Goal: Information Seeking & Learning: Learn about a topic

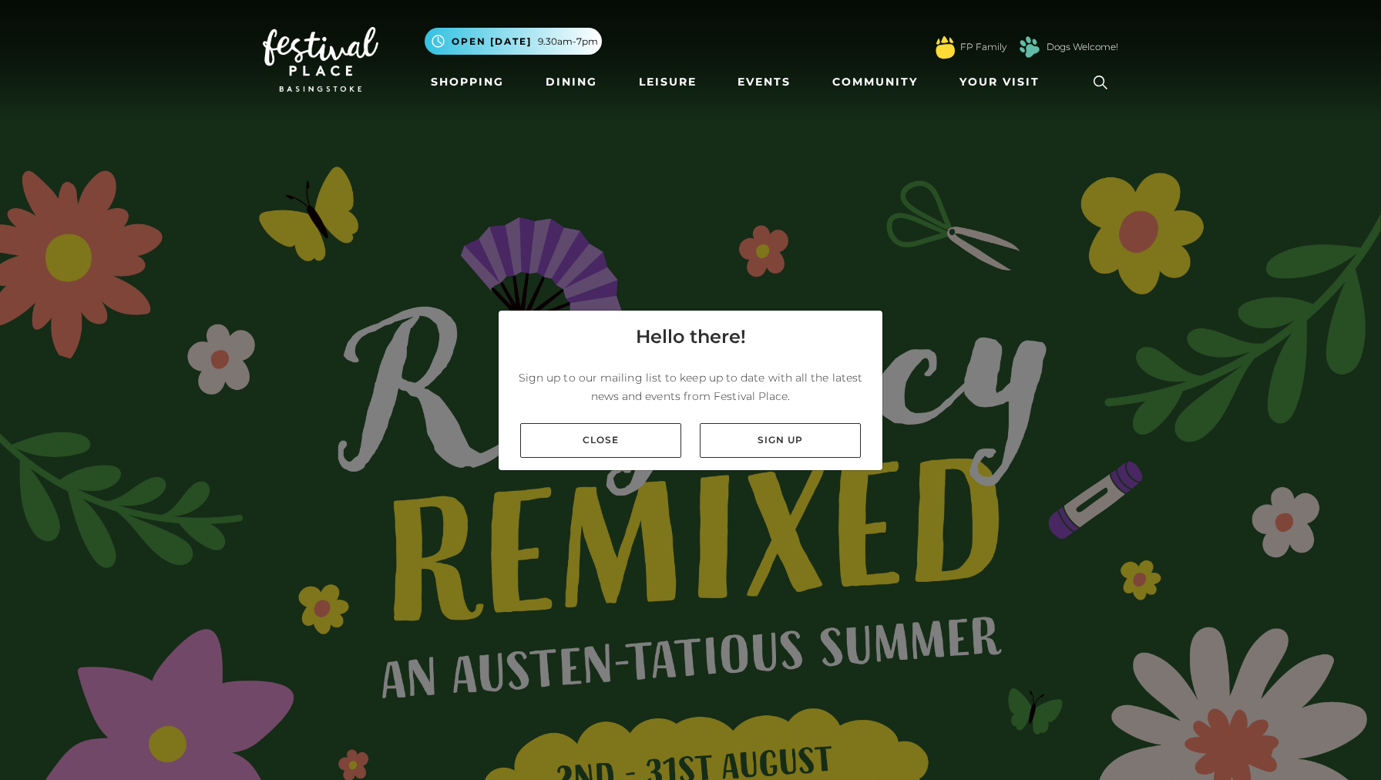
click at [653, 449] on link "Close" at bounding box center [600, 440] width 161 height 35
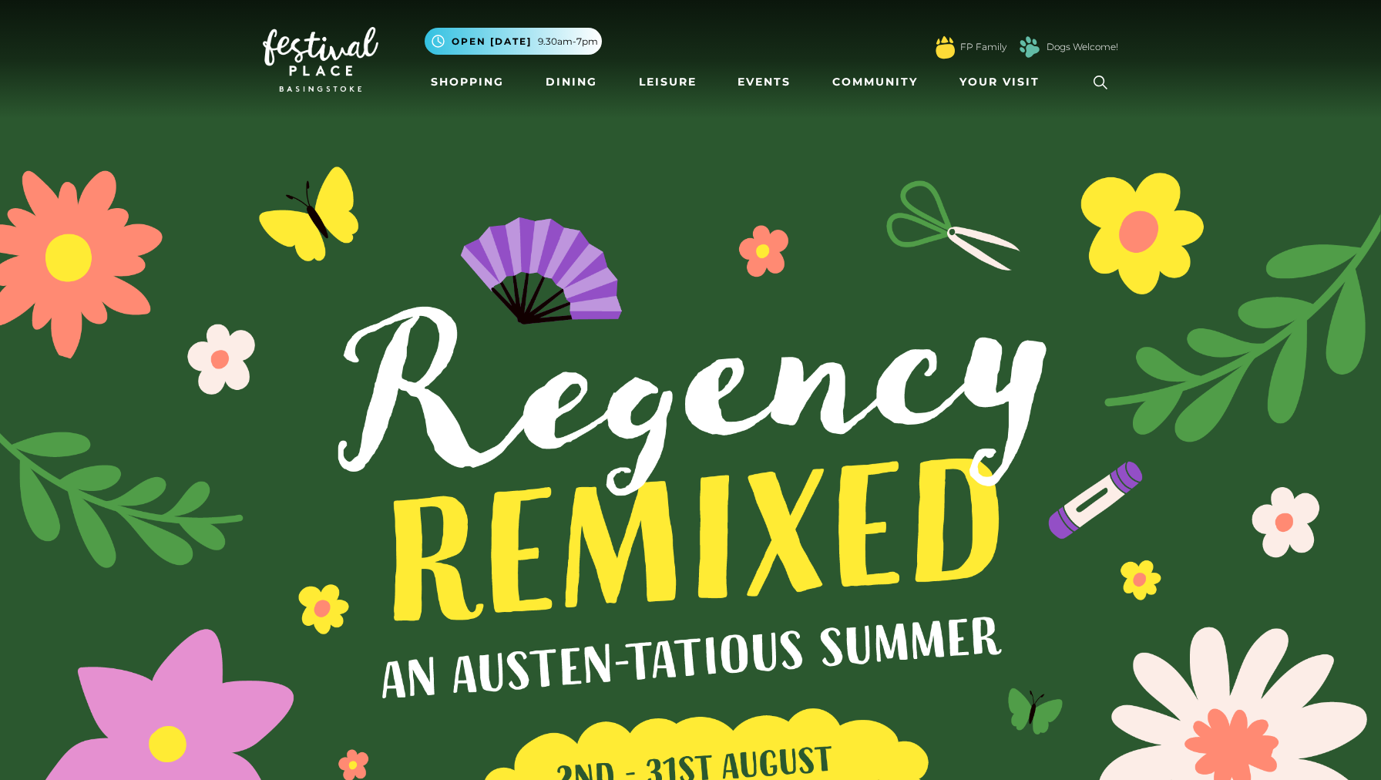
click at [1102, 83] on icon at bounding box center [1100, 82] width 23 height 23
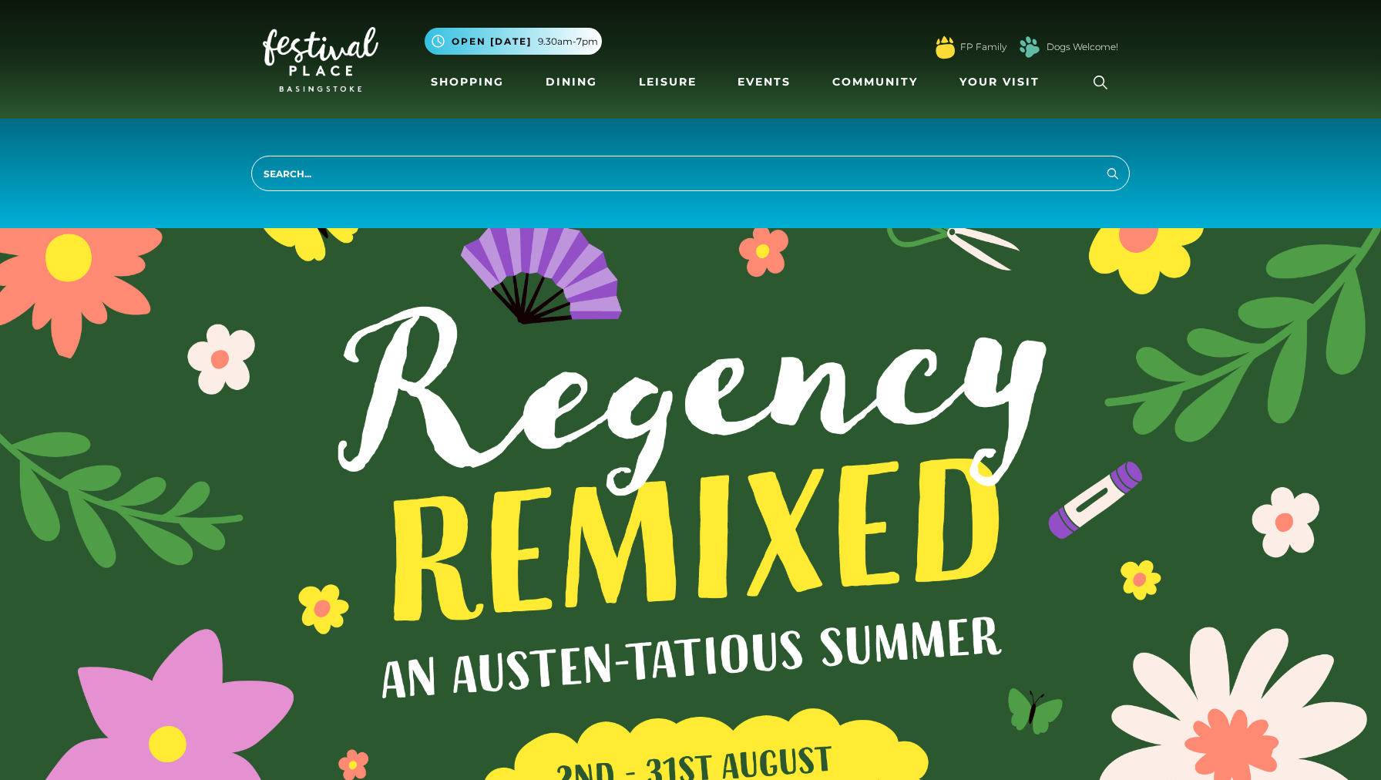
click at [979, 183] on input "search" at bounding box center [690, 173] width 879 height 35
type input "jobs"
click at [1113, 173] on button "Search" at bounding box center [1113, 172] width 19 height 19
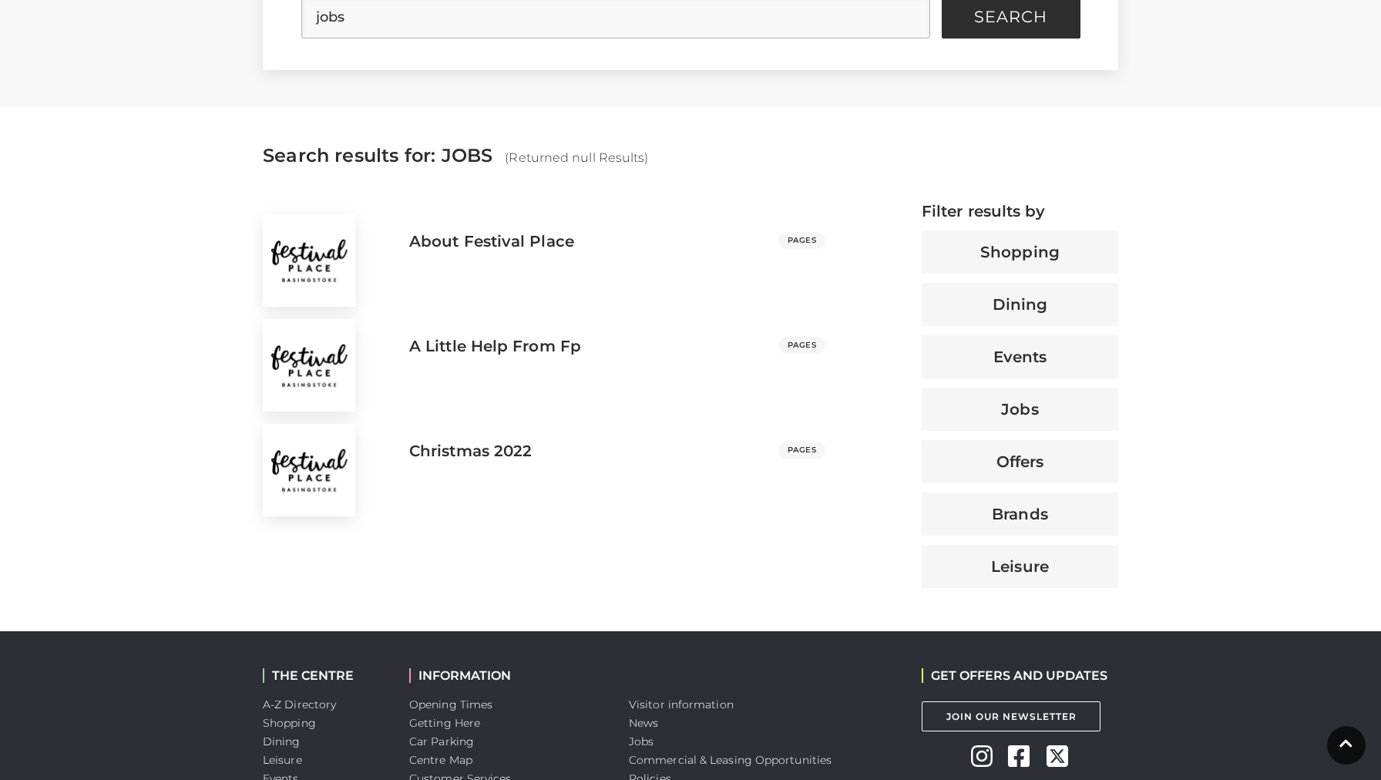
scroll to position [469, 0]
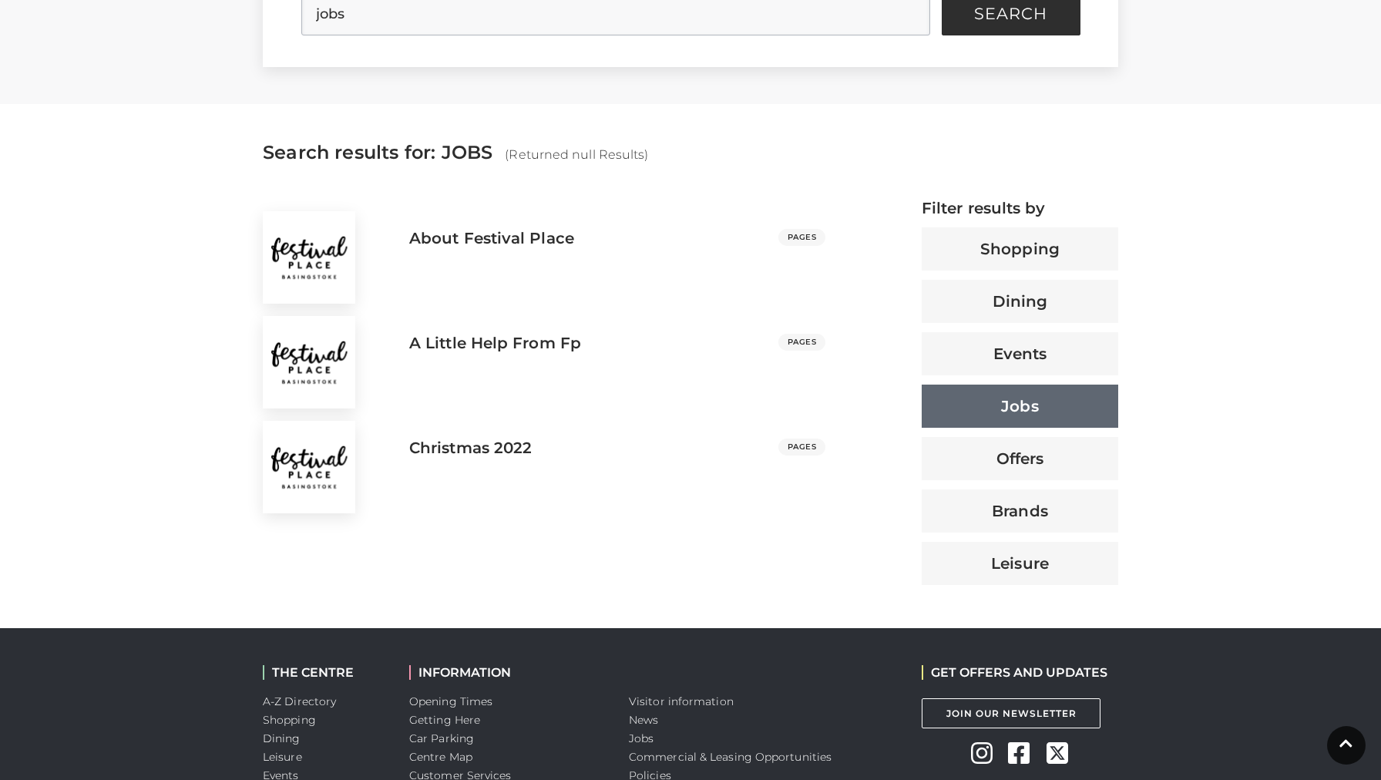
click at [974, 407] on button "Jobs" at bounding box center [1020, 406] width 197 height 43
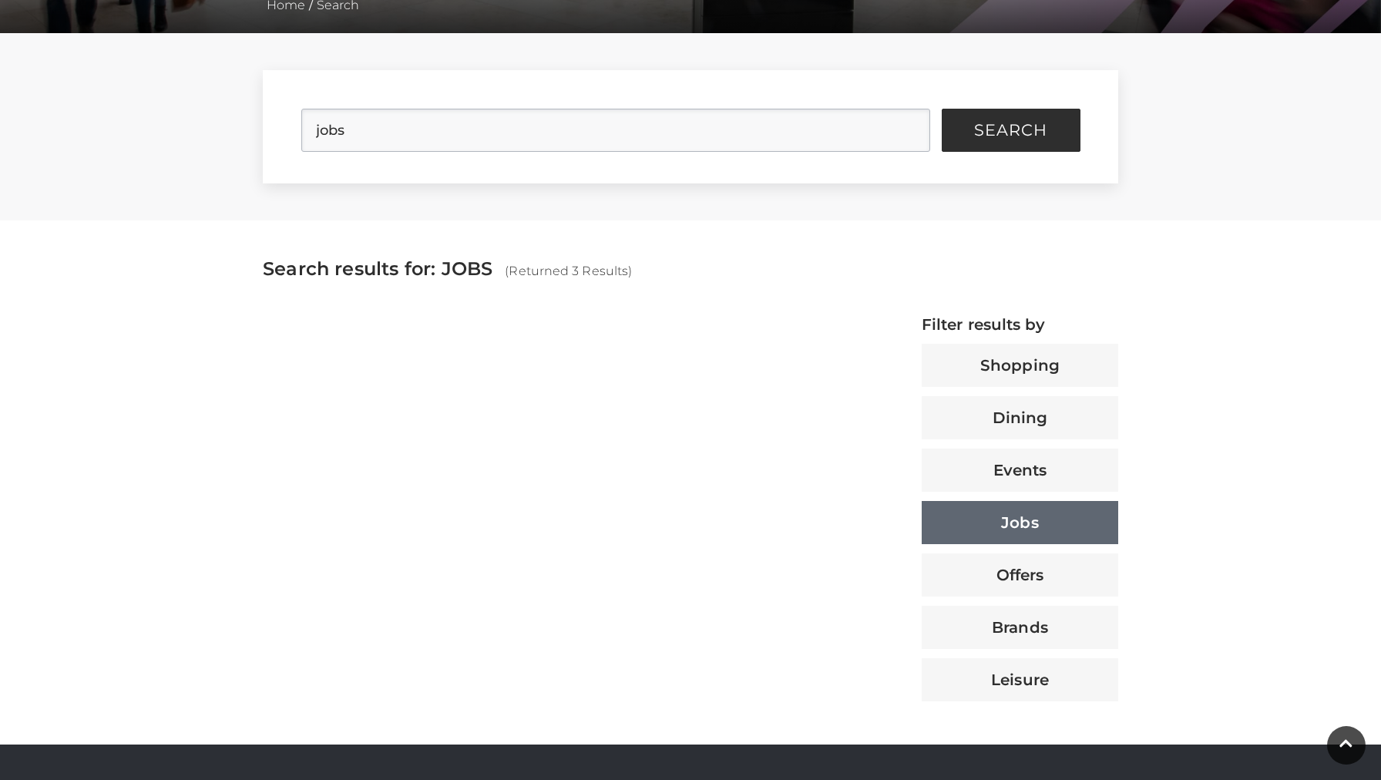
scroll to position [353, 0]
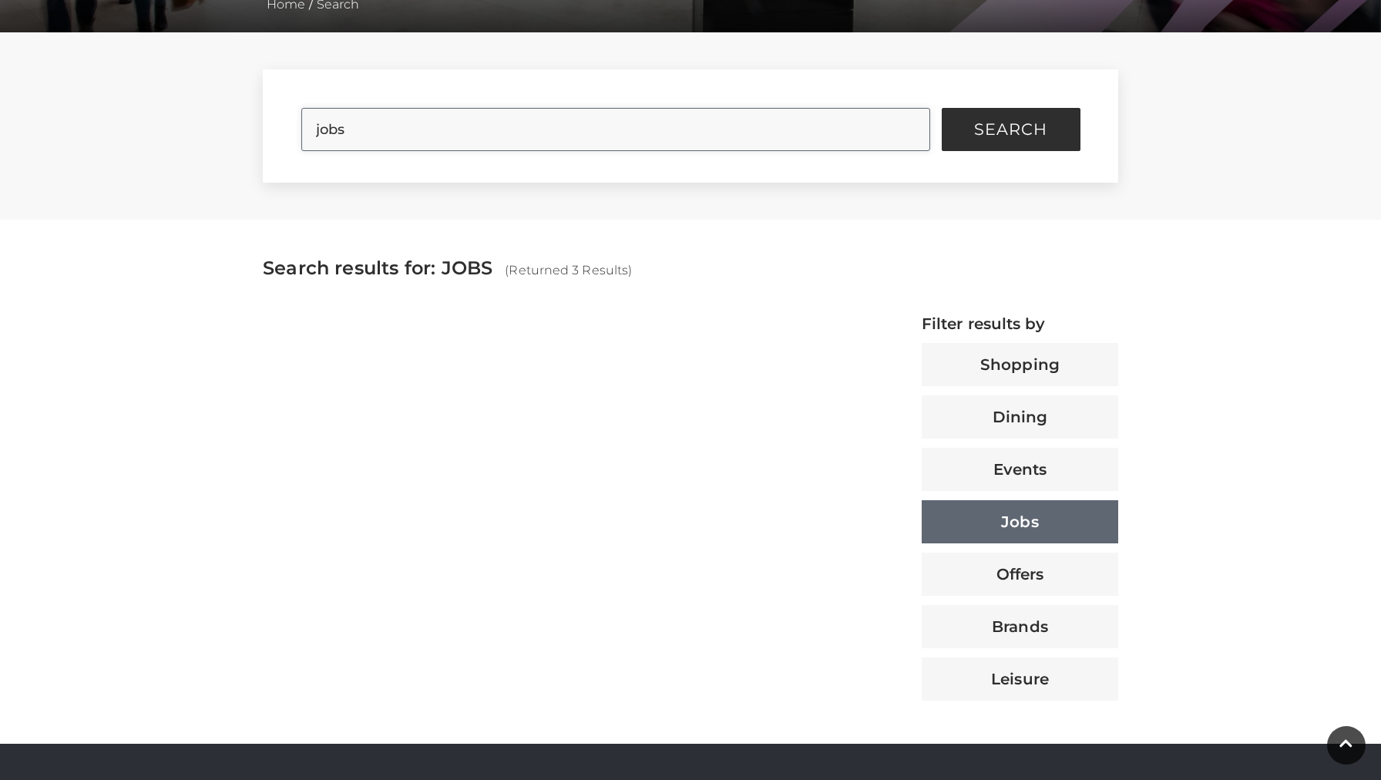
click at [833, 138] on input "jobs" at bounding box center [615, 129] width 629 height 43
click at [994, 123] on span "Search" at bounding box center [1010, 129] width 73 height 15
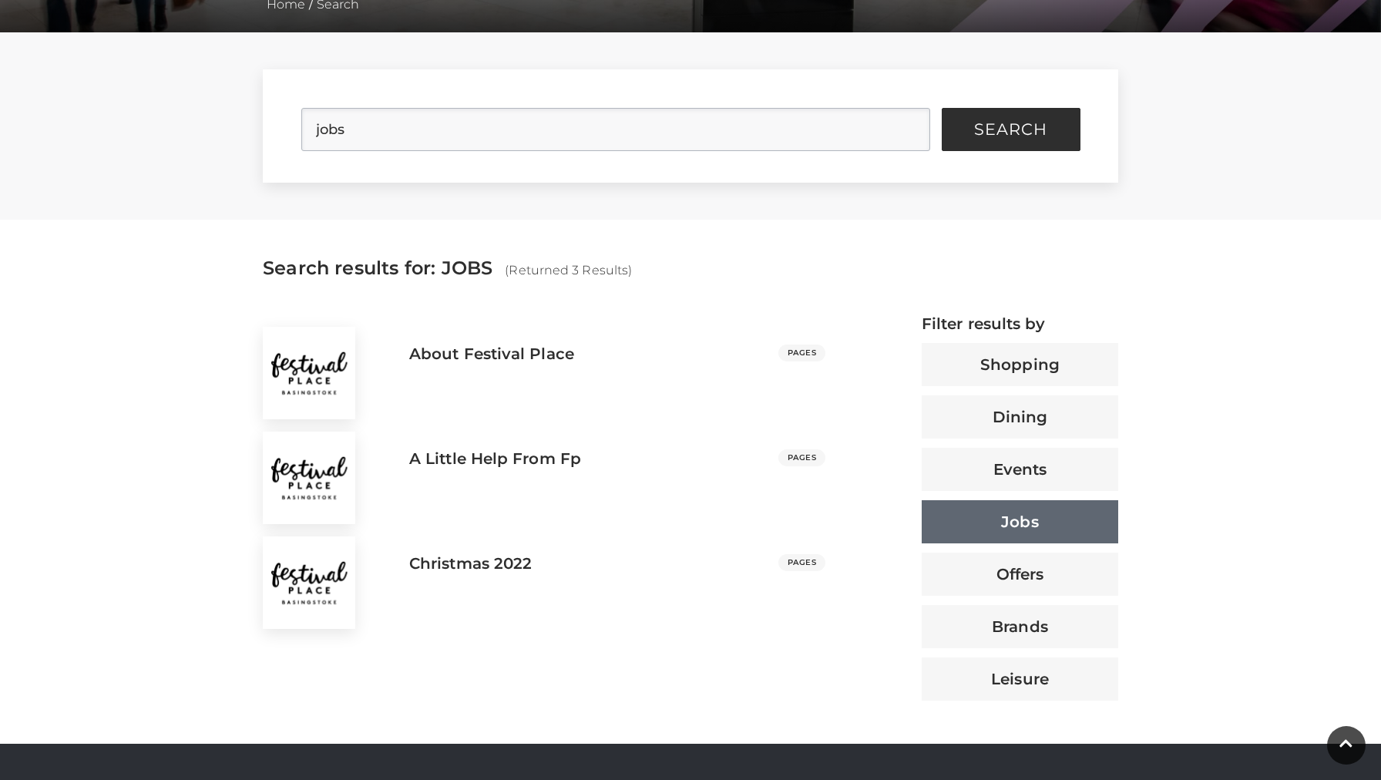
click at [967, 515] on button "Jobs" at bounding box center [1020, 521] width 197 height 43
